Goal: Task Accomplishment & Management: Use online tool/utility

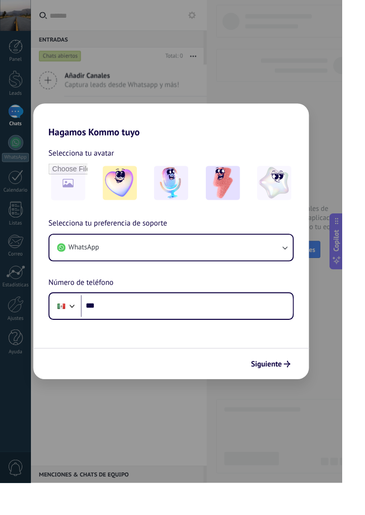
click at [355, 132] on div "Hagamos Kommo tuyo Selecciona tu avatar Selecciona tu preferencia de soporte Wh…" at bounding box center [182, 257] width 365 height 515
click at [140, 213] on img at bounding box center [128, 195] width 37 height 37
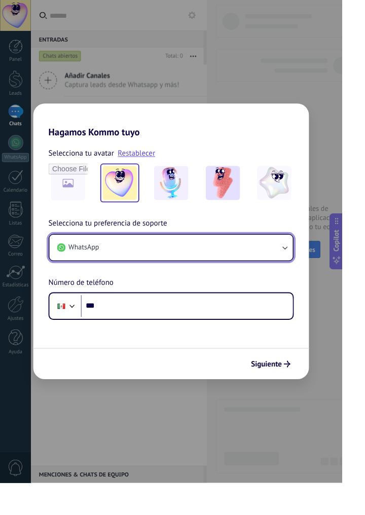
click at [300, 278] on button "WhatsApp" at bounding box center [183, 263] width 260 height 27
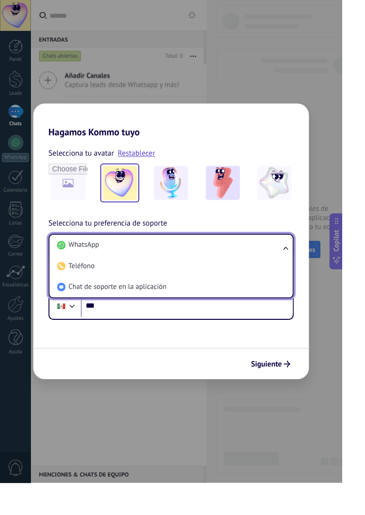
click at [266, 317] on li "Chat de soporte en la aplicación" at bounding box center [180, 306] width 247 height 22
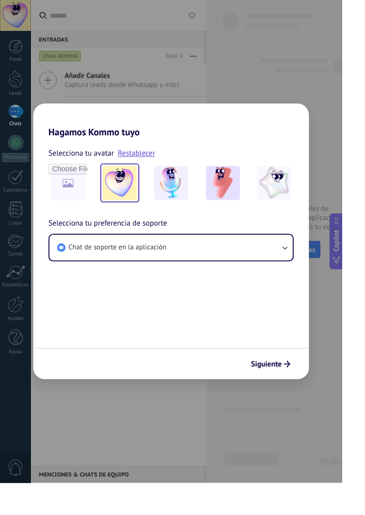
click at [308, 397] on div "Siguiente" at bounding box center [288, 388] width 51 height 17
click at [314, 397] on button "Siguiente" at bounding box center [288, 388] width 51 height 17
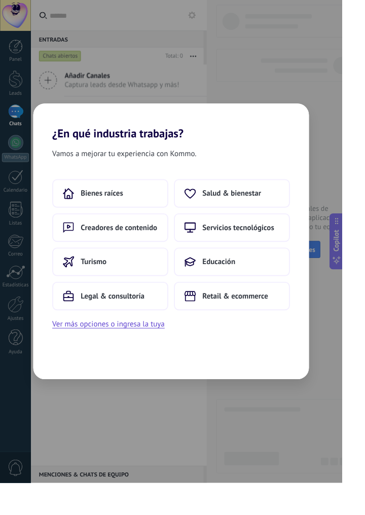
click at [168, 352] on button "Ver más opciones o ingresa la tuya" at bounding box center [116, 345] width 120 height 13
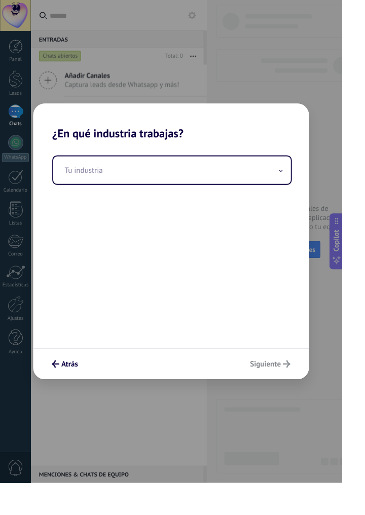
click at [296, 196] on input "text" at bounding box center [184, 181] width 254 height 29
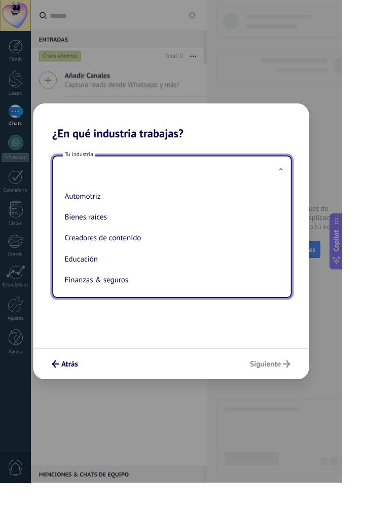
click at [303, 150] on h2 "¿En qué industria trabajas?" at bounding box center [182, 130] width 294 height 39
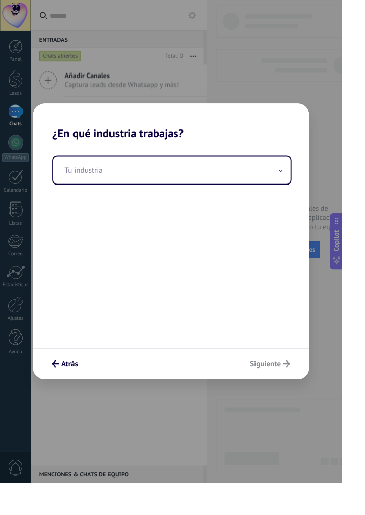
click at [287, 194] on input "text" at bounding box center [184, 181] width 254 height 29
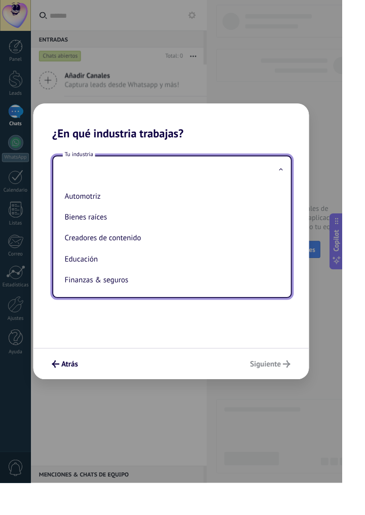
click at [195, 221] on li "Automotriz" at bounding box center [181, 209] width 233 height 22
type input "**********"
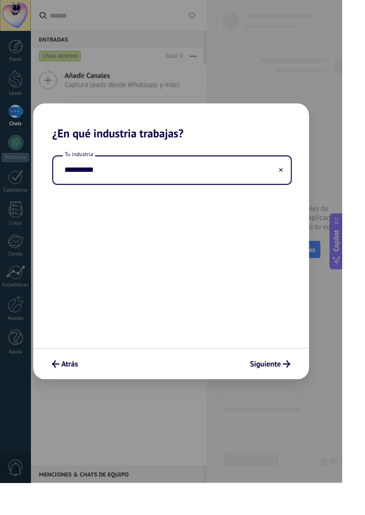
click at [313, 113] on div "**********" at bounding box center [182, 257] width 365 height 515
click at [310, 392] on use "submit" at bounding box center [306, 388] width 8 height 8
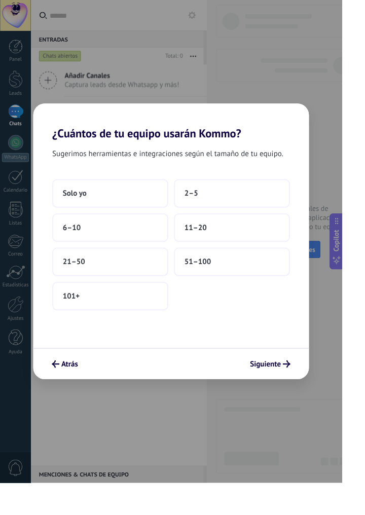
click at [126, 222] on button "Solo yo" at bounding box center [118, 206] width 124 height 30
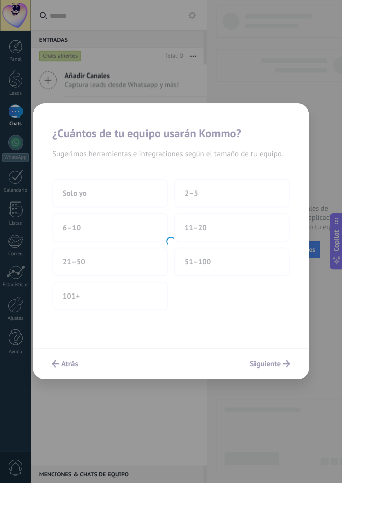
click at [315, 405] on div at bounding box center [182, 258] width 294 height 294
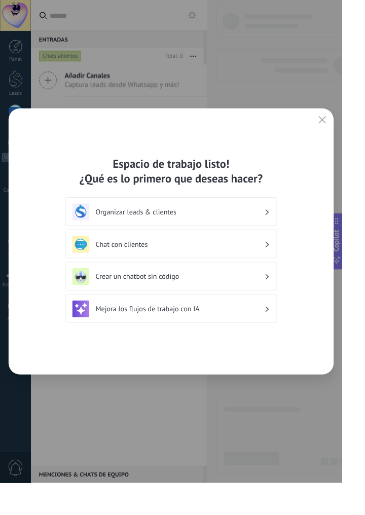
click at [350, 135] on button "button" at bounding box center [343, 128] width 13 height 14
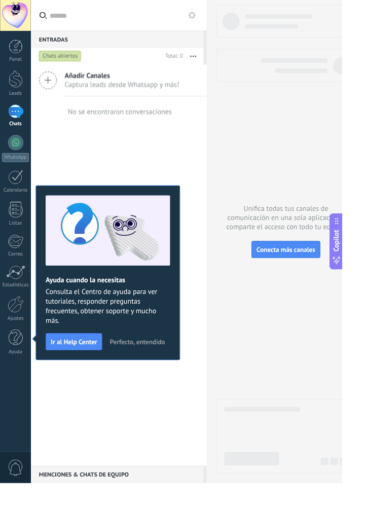
click at [116, 431] on div "Añadir Canales Captura leads desde Whatsapp y más! No se encontraron conversaci…" at bounding box center [127, 283] width 188 height 428
click at [156, 169] on div "Añadir Canales Captura leads desde Whatsapp y más! No se encontraron conversaci…" at bounding box center [127, 283] width 188 height 428
click at [15, 60] on link "Panel" at bounding box center [16, 54] width 33 height 25
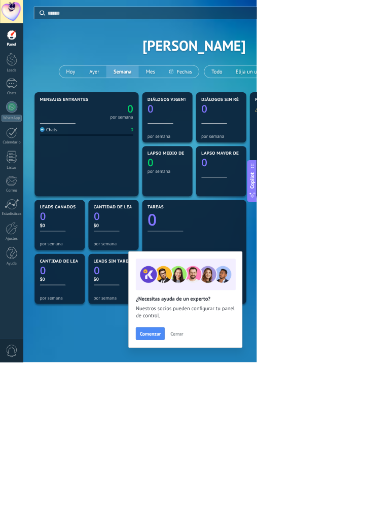
click at [20, 159] on div at bounding box center [17, 152] width 16 height 16
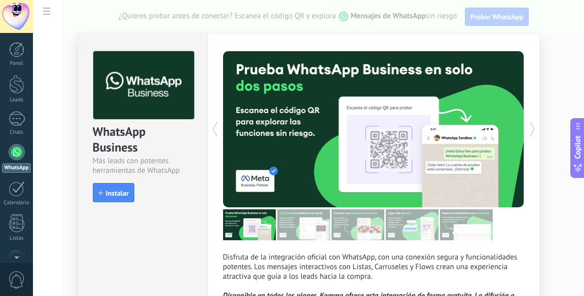
click at [111, 190] on span "Instalar" at bounding box center [117, 193] width 23 height 7
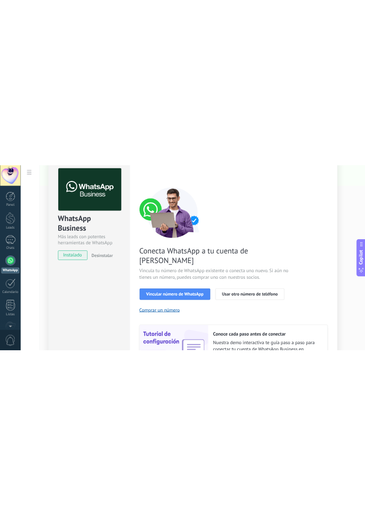
scroll to position [40, 0]
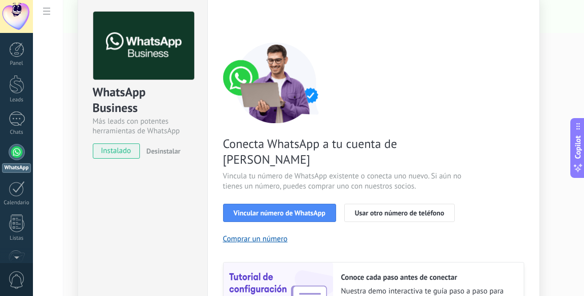
click at [306, 209] on span "Vincular número de WhatsApp" at bounding box center [280, 212] width 92 height 7
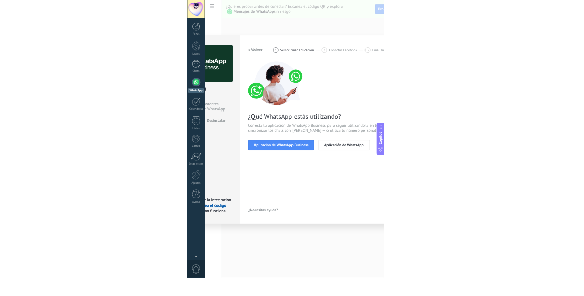
scroll to position [0, 0]
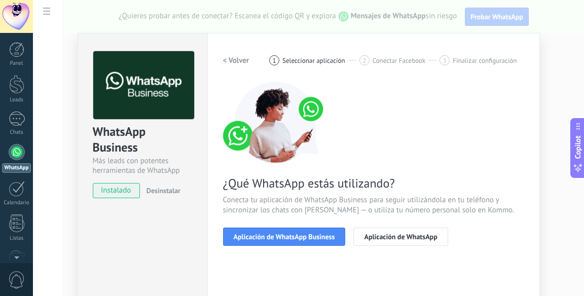
click at [306, 238] on span "Aplicación de WhatsApp Business" at bounding box center [284, 236] width 101 height 7
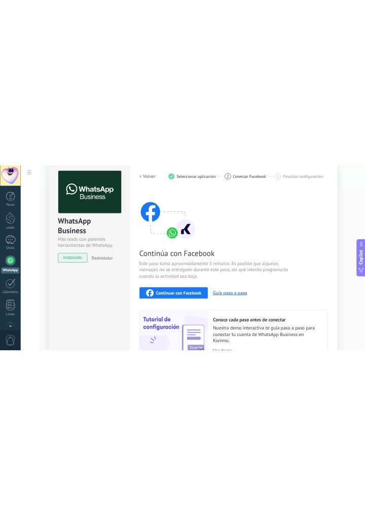
scroll to position [43, 0]
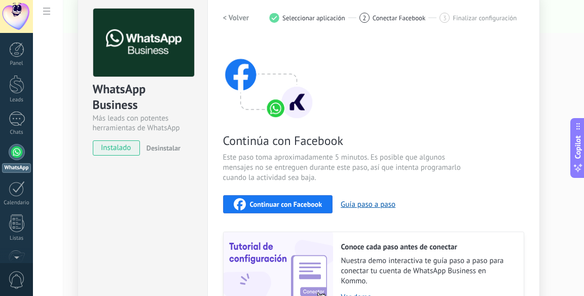
click at [293, 206] on span "Continuar con Facebook" at bounding box center [286, 204] width 73 height 7
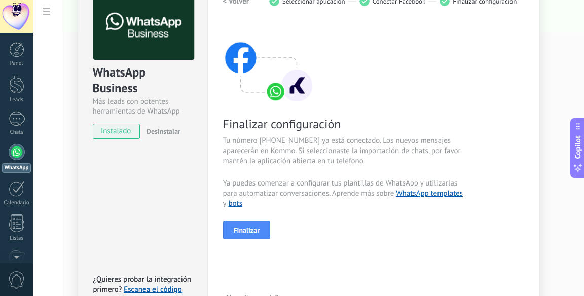
scroll to position [101, 0]
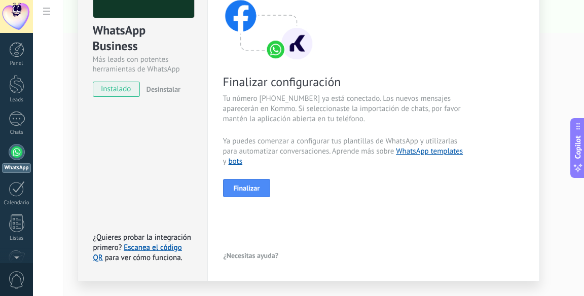
click at [248, 188] on span "Finalizar" at bounding box center [247, 188] width 26 height 7
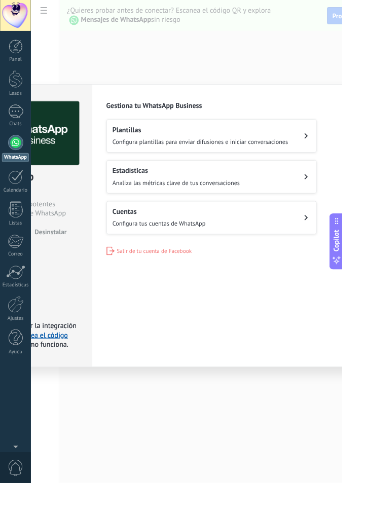
scroll to position [0, 0]
click at [336, 102] on div "WhatsApp Business Más leads con potentes herramientas de WhatsApp instalado Des…" at bounding box center [199, 257] width 332 height 515
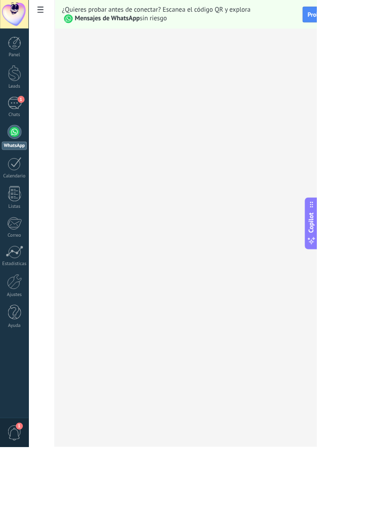
click at [12, 158] on div at bounding box center [17, 152] width 16 height 16
click at [18, 161] on link "WhatsApp" at bounding box center [16, 158] width 33 height 29
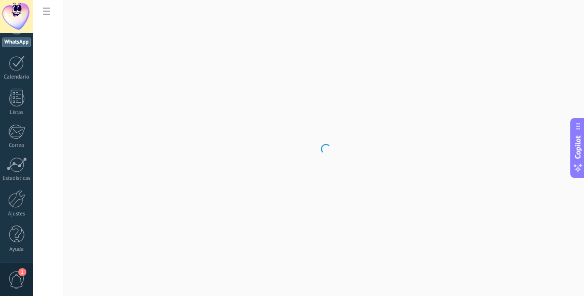
click at [15, 204] on div at bounding box center [16, 199] width 17 height 18
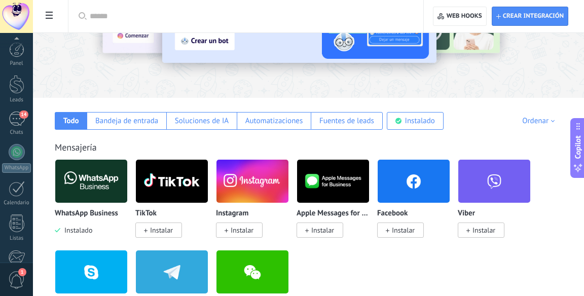
click at [23, 119] on div "14" at bounding box center [17, 119] width 16 height 15
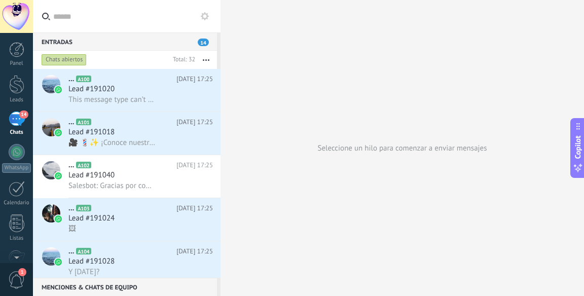
click at [154, 142] on h3 "🎥 💈✨ ¡Conoce nuestra Hold Tropic! ✨💈 La pomada base agua que cuida y protege el…" at bounding box center [115, 143] width 94 height 10
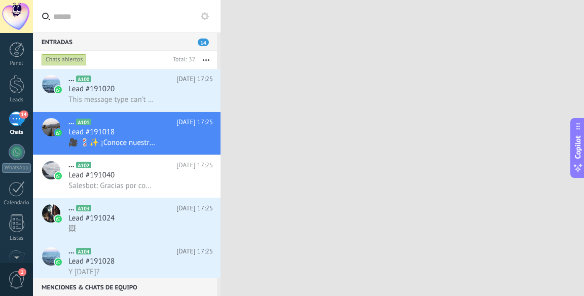
click at [157, 132] on div "Lead #191018" at bounding box center [140, 132] width 144 height 10
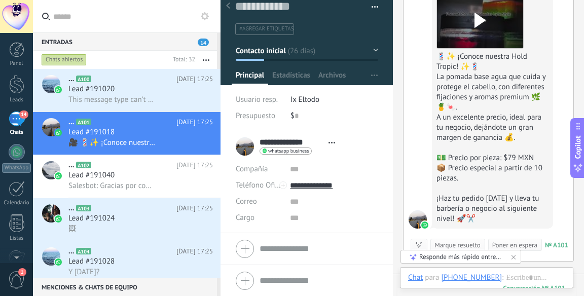
scroll to position [769, 0]
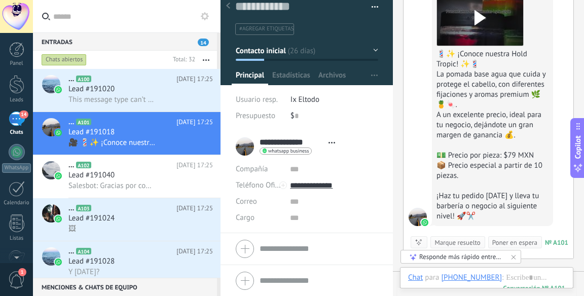
click at [22, 52] on div at bounding box center [16, 49] width 15 height 15
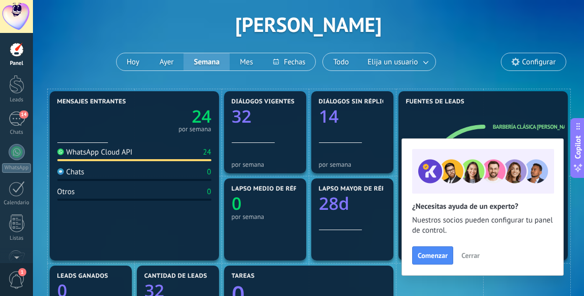
type textarea "**********"
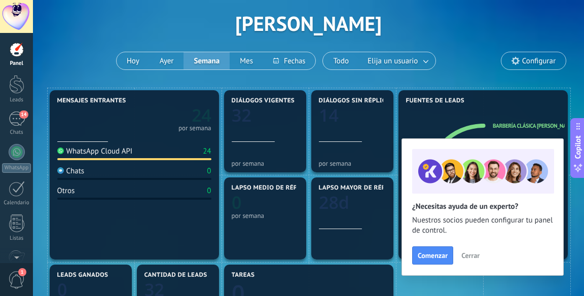
scroll to position [15, 0]
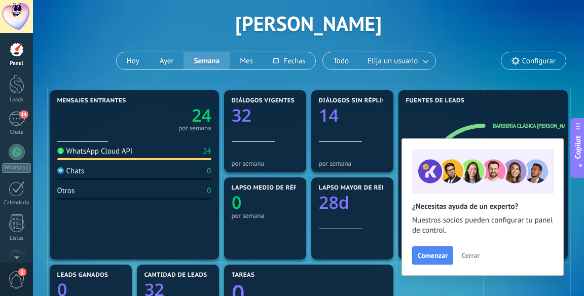
click at [16, 166] on div "WhatsApp" at bounding box center [16, 168] width 29 height 10
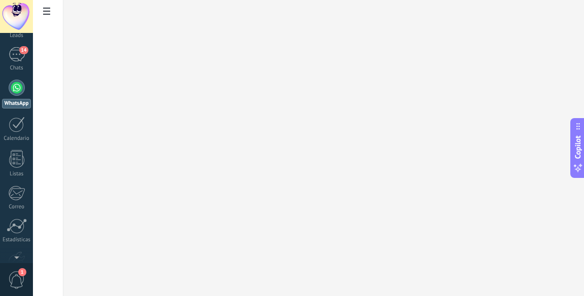
scroll to position [77, 0]
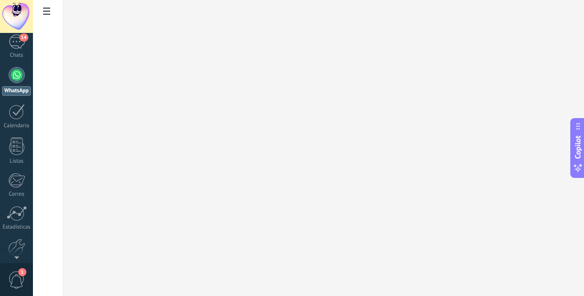
click at [19, 254] on div at bounding box center [16, 248] width 17 height 18
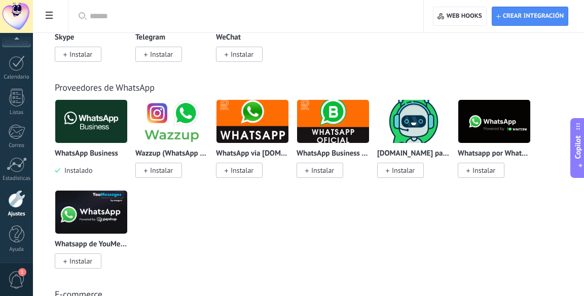
scroll to position [363, 0]
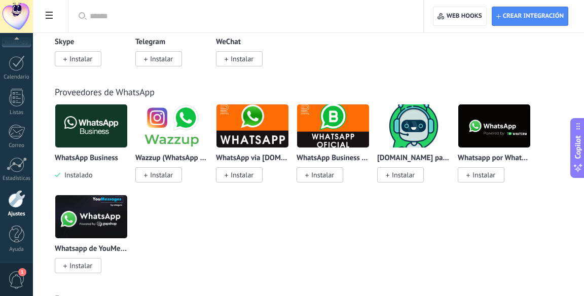
click at [107, 140] on img at bounding box center [91, 125] width 72 height 49
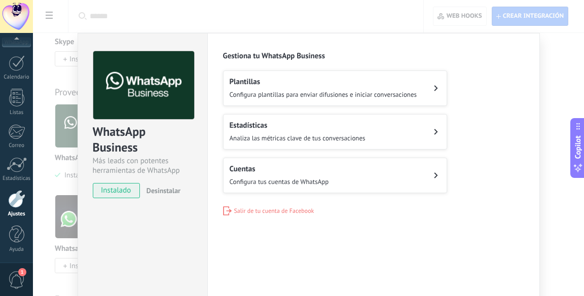
click at [422, 176] on button "Cuentas Configura tus cuentas de WhatsApp" at bounding box center [335, 175] width 224 height 35
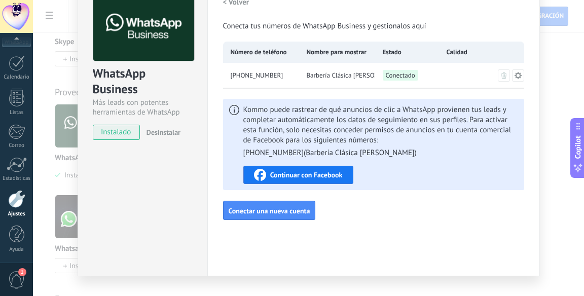
scroll to position [59, 0]
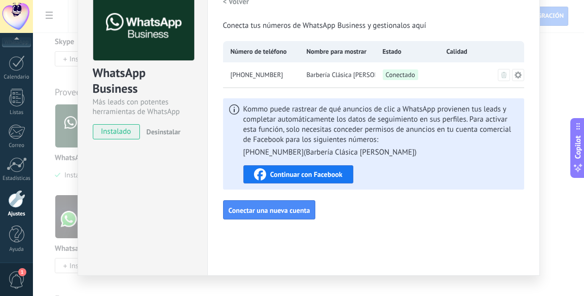
click at [288, 216] on button "Conectar una nueva cuenta" at bounding box center [269, 209] width 93 height 19
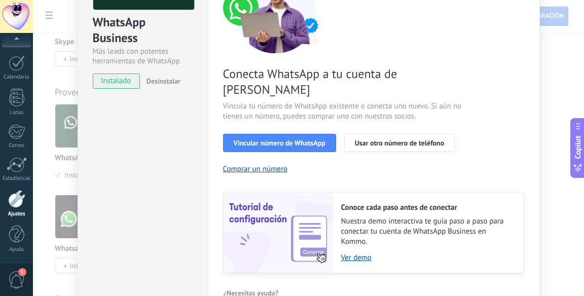
scroll to position [110, 0]
click at [308, 139] on span "Vincular número de WhatsApp" at bounding box center [280, 142] width 92 height 7
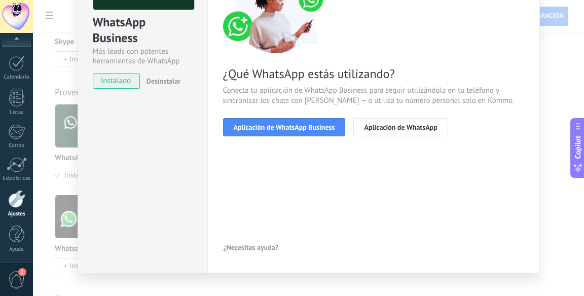
click at [421, 129] on span "Aplicación de WhatsApp" at bounding box center [400, 127] width 73 height 7
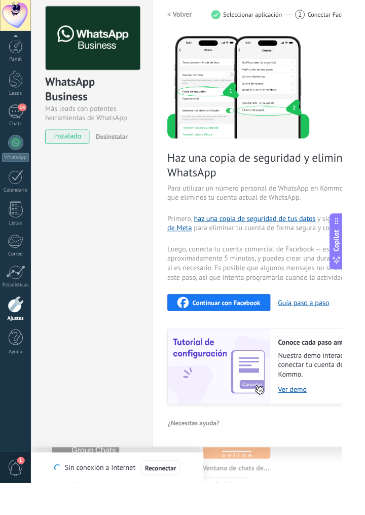
scroll to position [0, 0]
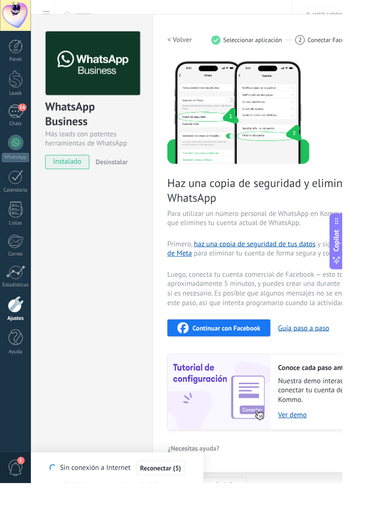
click at [195, 47] on button "< Volver" at bounding box center [191, 42] width 26 height 18
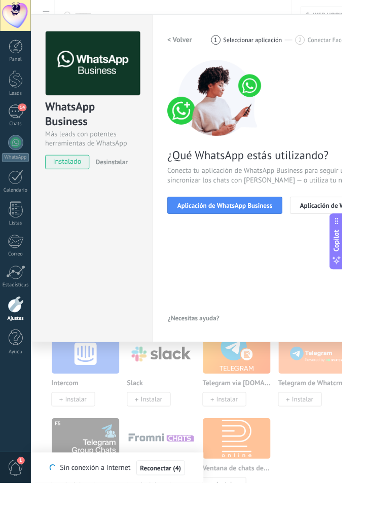
click at [257, 219] on span "Aplicación de WhatsApp Business" at bounding box center [239, 218] width 101 height 7
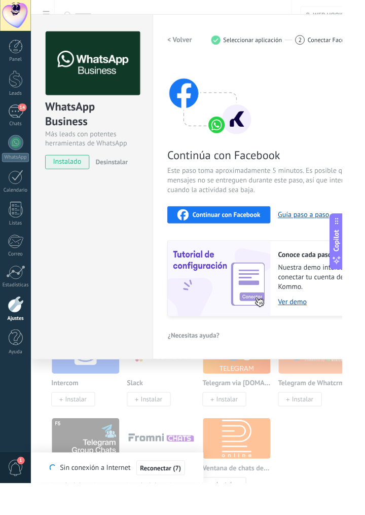
click at [256, 227] on span "Continuar con Facebook" at bounding box center [241, 229] width 73 height 7
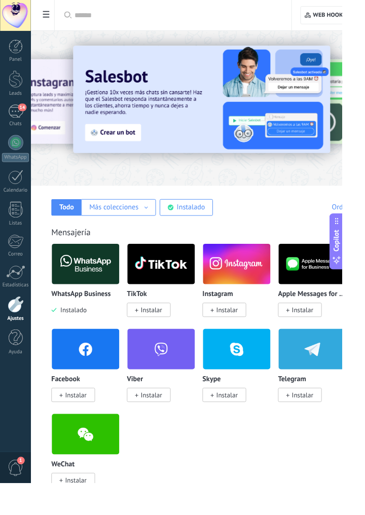
click at [104, 297] on img at bounding box center [91, 281] width 72 height 49
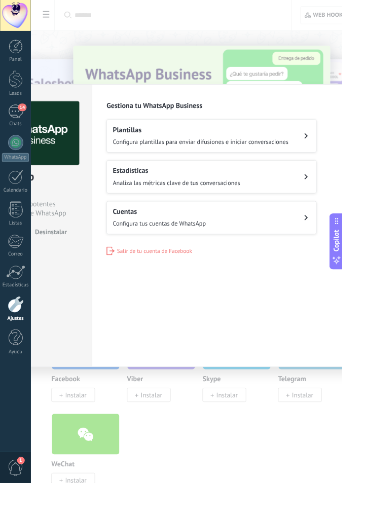
click at [301, 250] on button "Cuentas Configura tus cuentas de WhatsApp" at bounding box center [226, 231] width 224 height 35
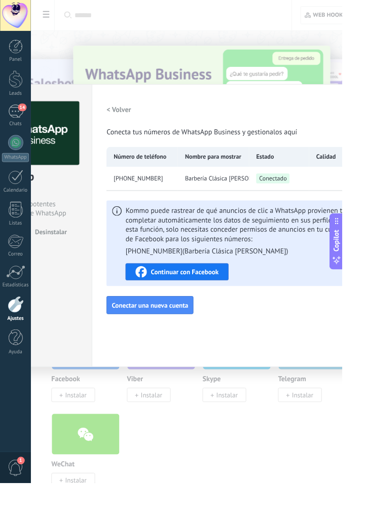
click at [190, 330] on span "Conectar una nueva cuenta" at bounding box center [160, 325] width 82 height 7
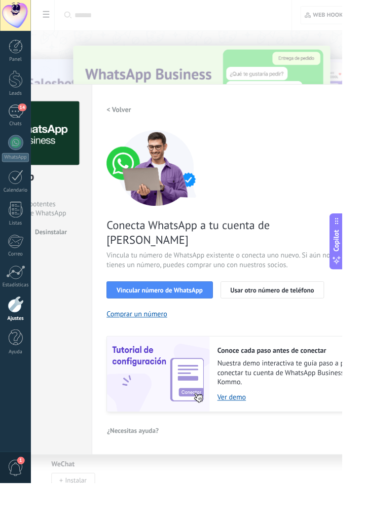
click at [215, 318] on button "Vincular número de WhatsApp" at bounding box center [170, 309] width 113 height 18
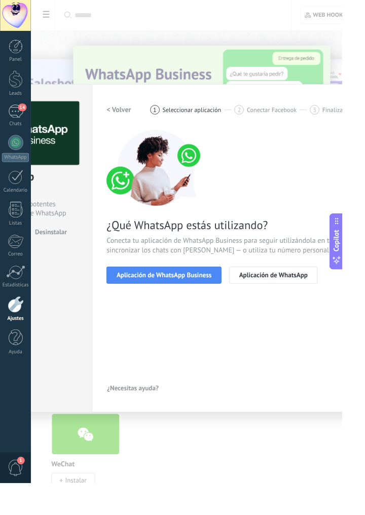
click at [212, 297] on span "Aplicación de WhatsApp Business" at bounding box center [174, 293] width 101 height 7
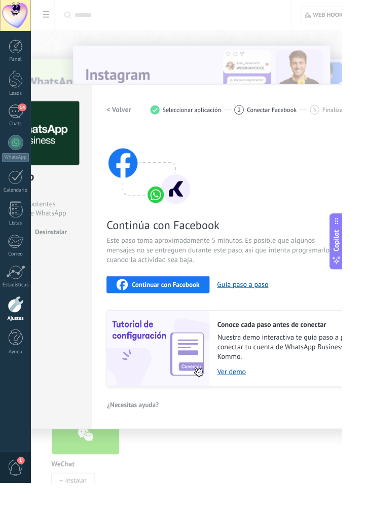
click at [202, 310] on div "Continuar con Facebook" at bounding box center [168, 304] width 89 height 12
